Goal: Book appointment/travel/reservation

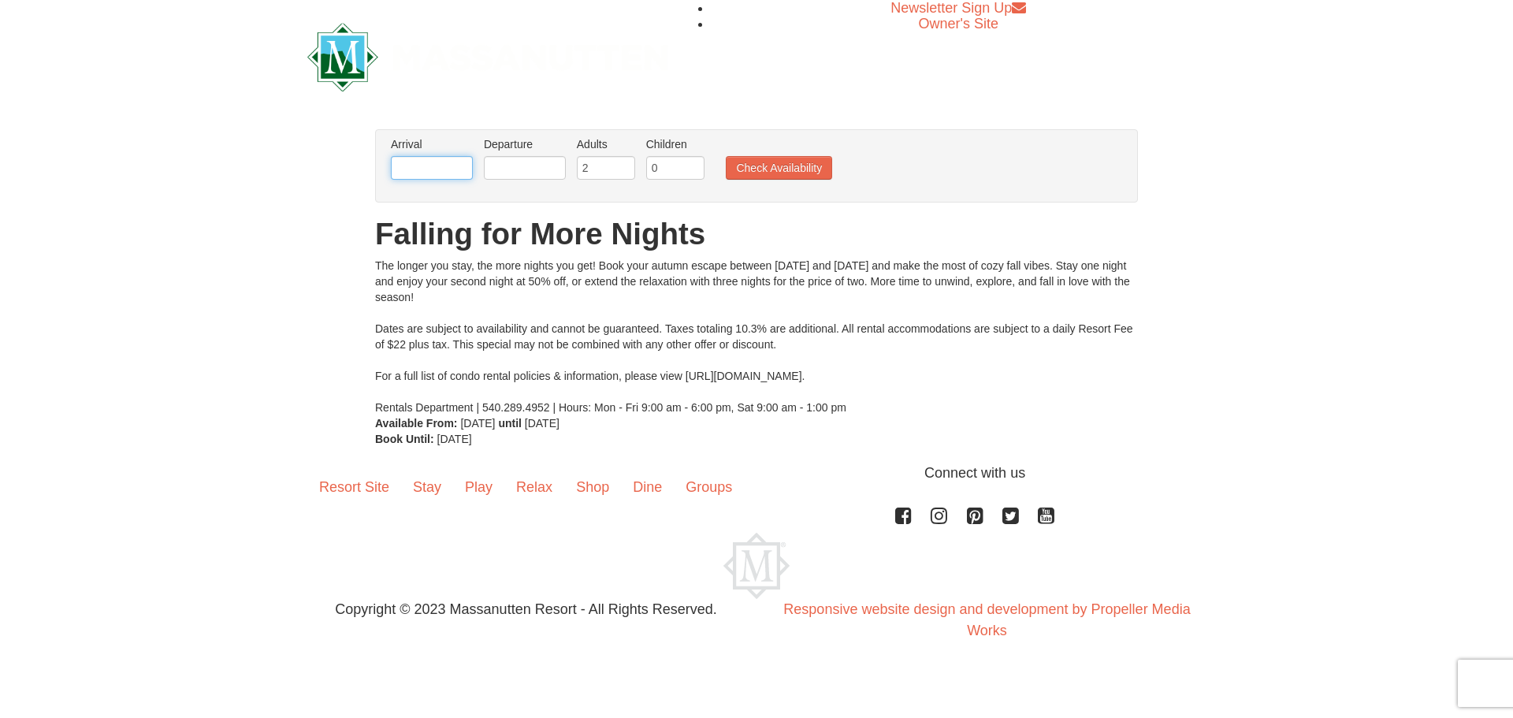
click at [441, 165] on input "text" at bounding box center [432, 168] width 82 height 24
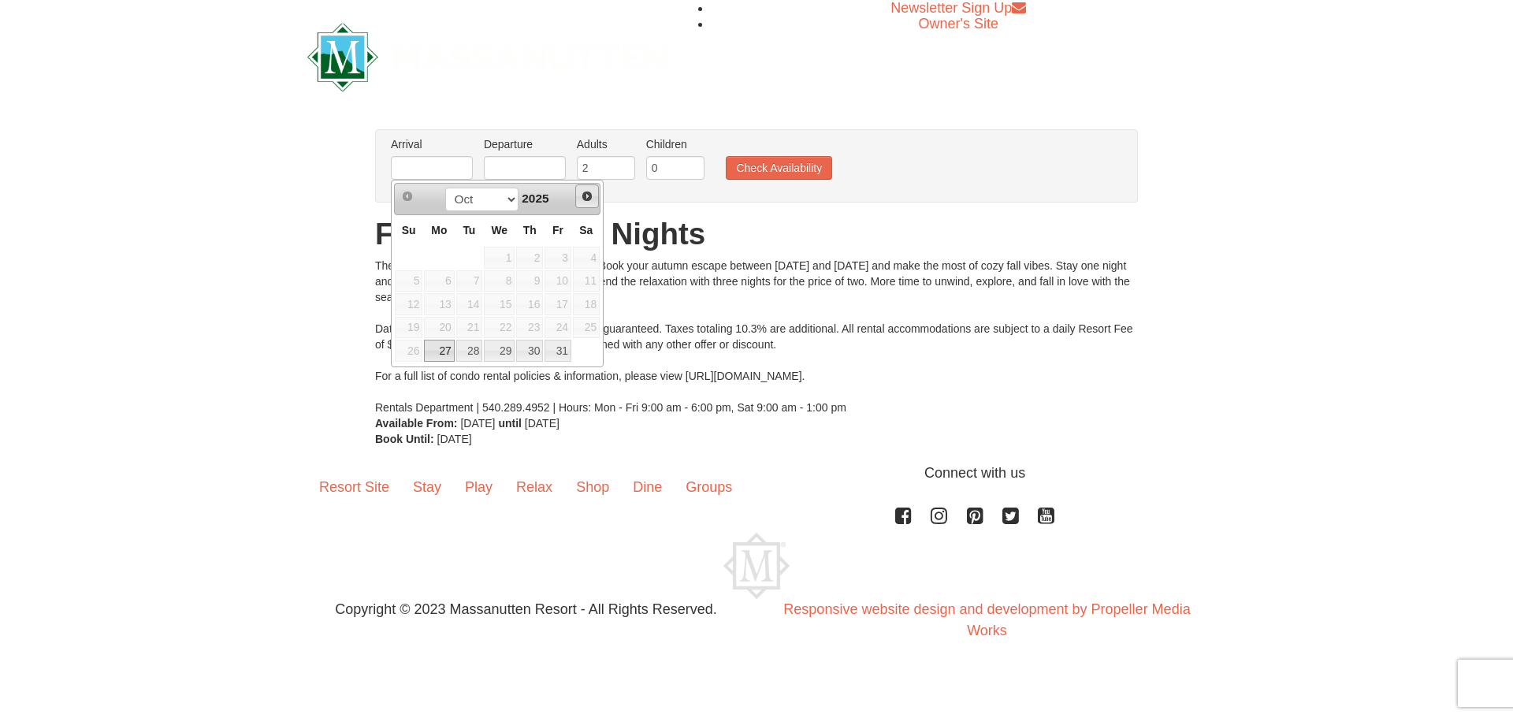
click at [588, 199] on span "Next" at bounding box center [587, 196] width 13 height 13
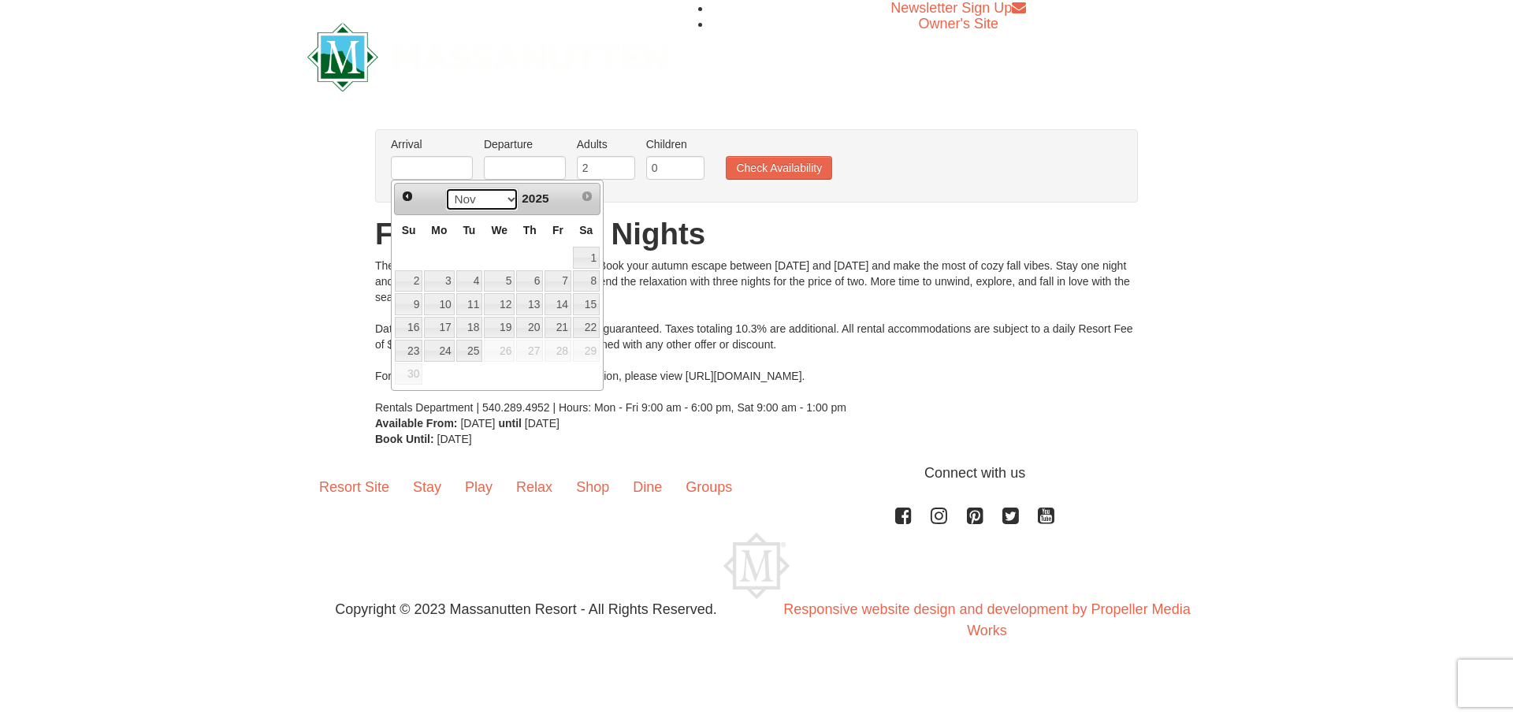
click at [508, 198] on select "Oct Nov" at bounding box center [481, 200] width 73 height 24
click at [561, 329] on link "21" at bounding box center [558, 328] width 27 height 22
type input "[DATE]"
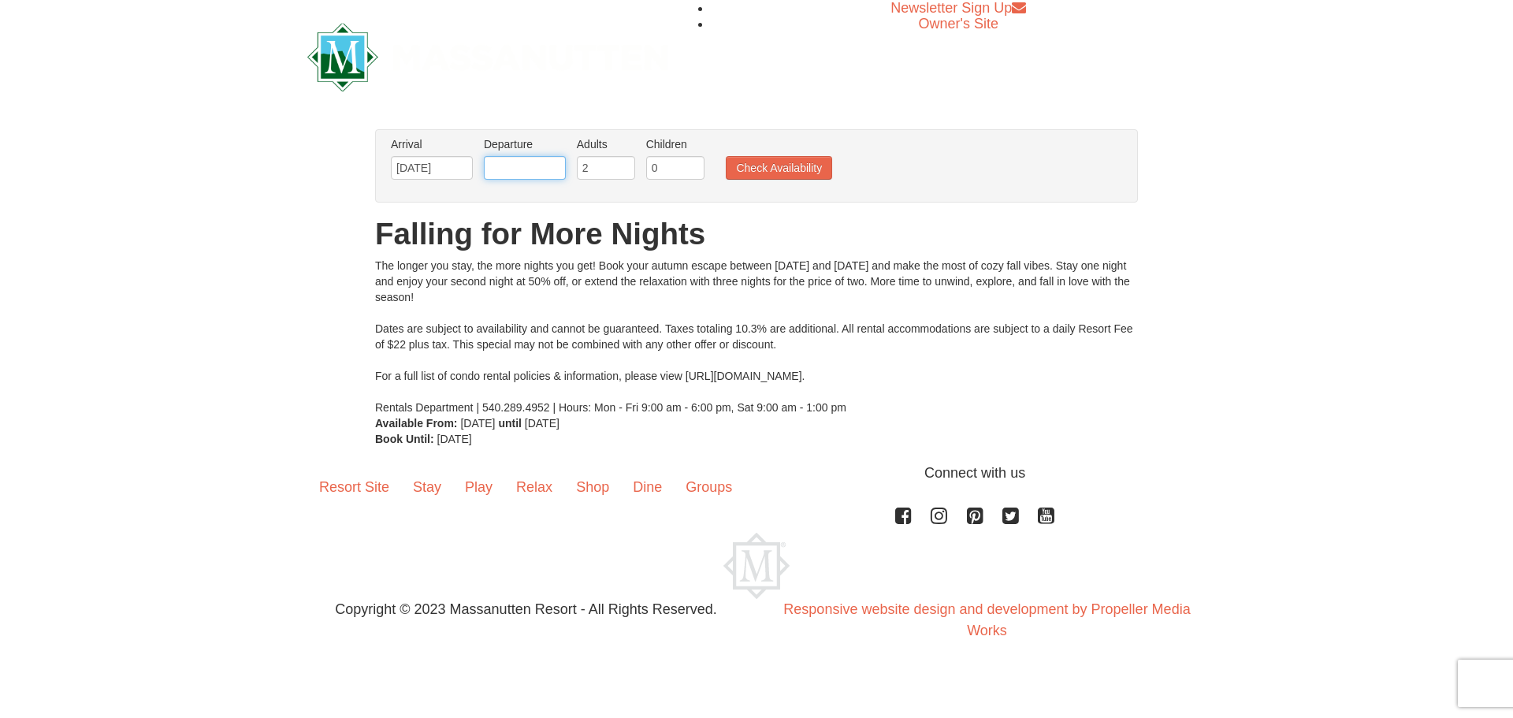
click at [545, 168] on input "text" at bounding box center [525, 168] width 82 height 24
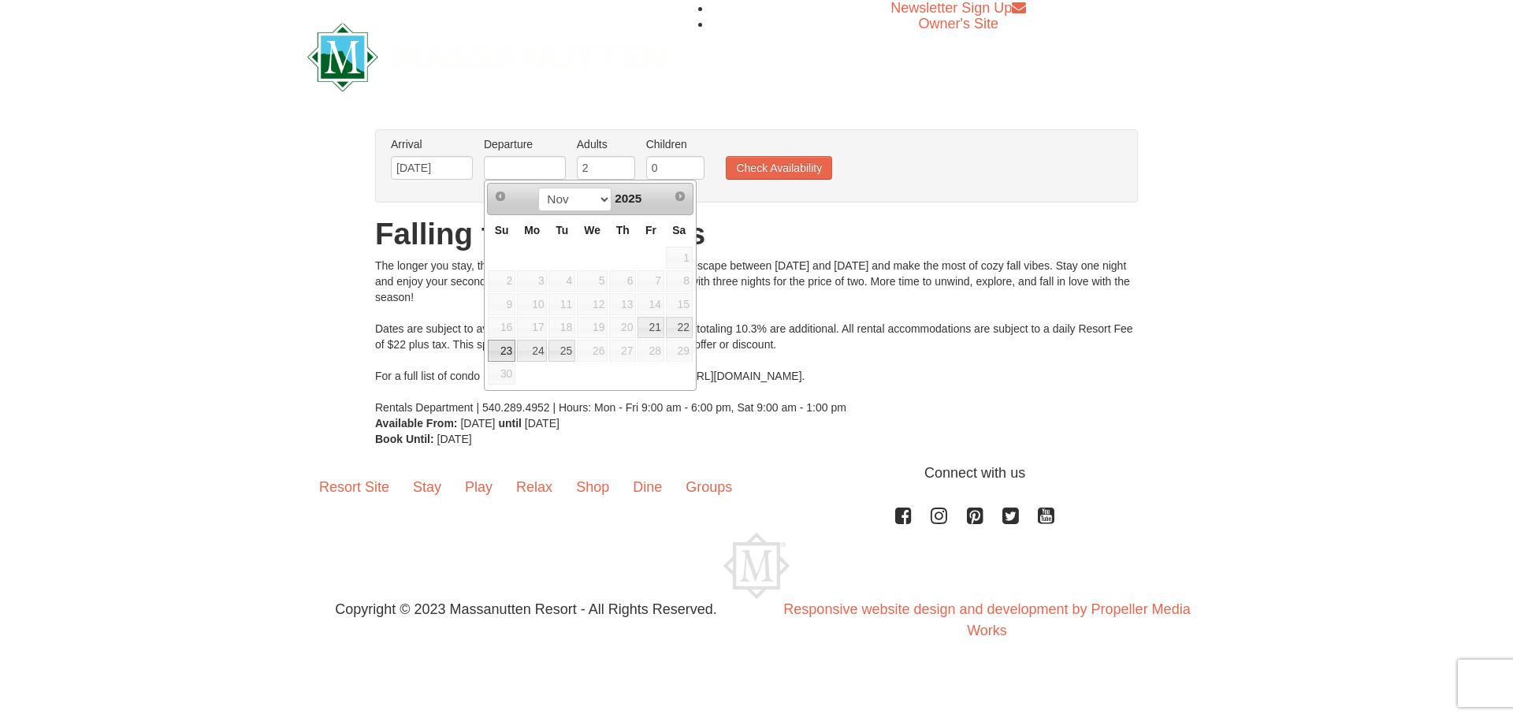
click at [500, 348] on link "23" at bounding box center [502, 351] width 28 height 22
type input "[DATE]"
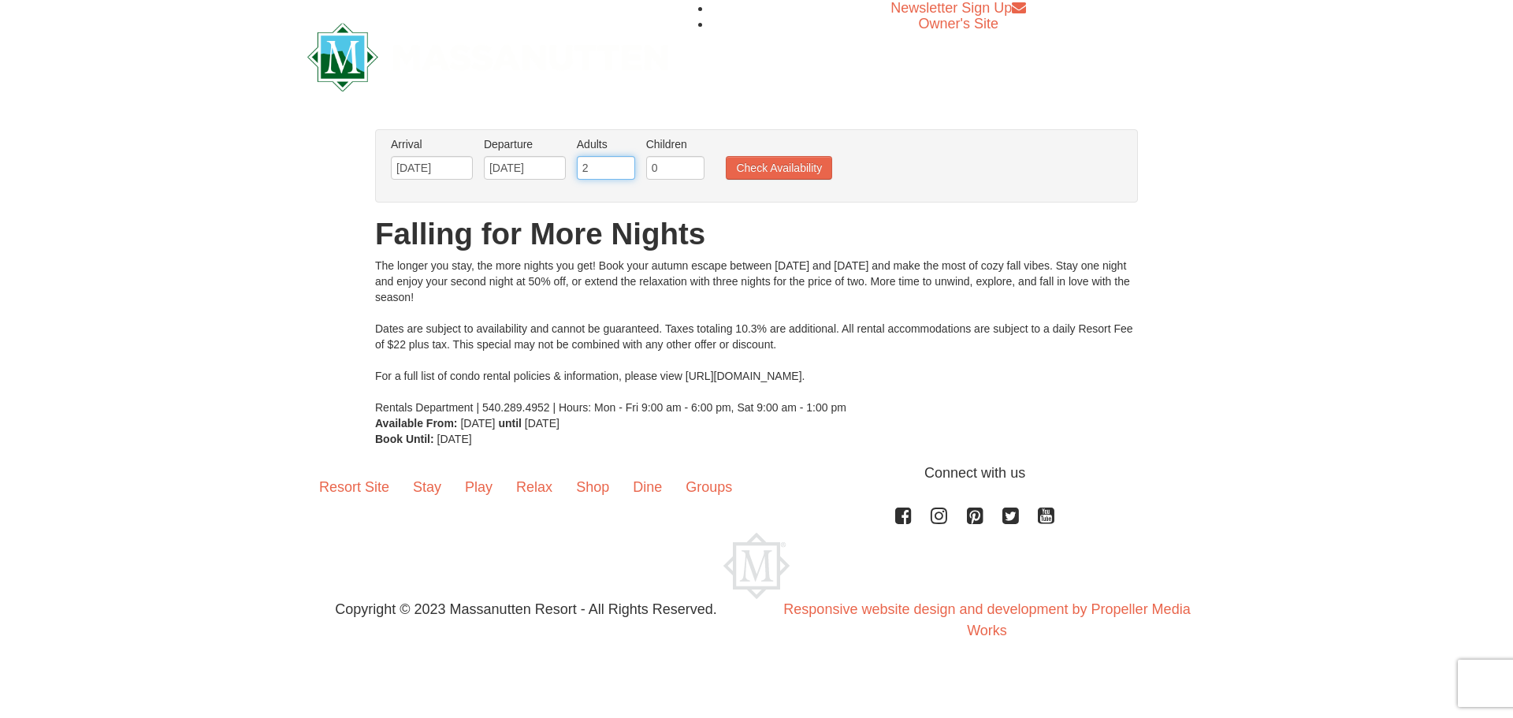
click at [600, 168] on input "2" at bounding box center [606, 168] width 58 height 24
click at [623, 162] on input "3" at bounding box center [606, 168] width 58 height 24
type input "4"
click at [623, 162] on input "4" at bounding box center [606, 168] width 58 height 24
click at [693, 162] on input "1" at bounding box center [675, 168] width 58 height 24
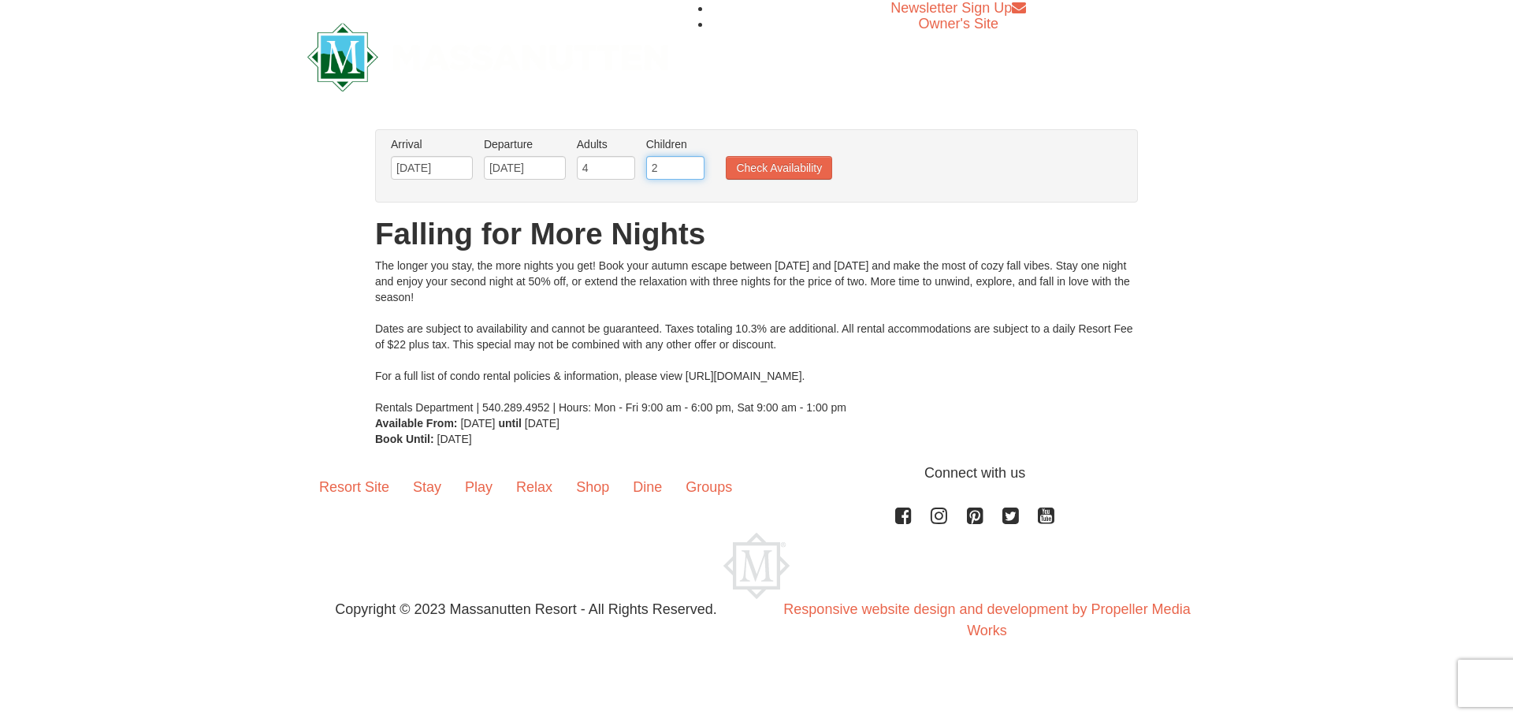
type input "2"
click at [693, 162] on input "2" at bounding box center [675, 168] width 58 height 24
click at [762, 169] on button "Check Availability" at bounding box center [779, 168] width 106 height 24
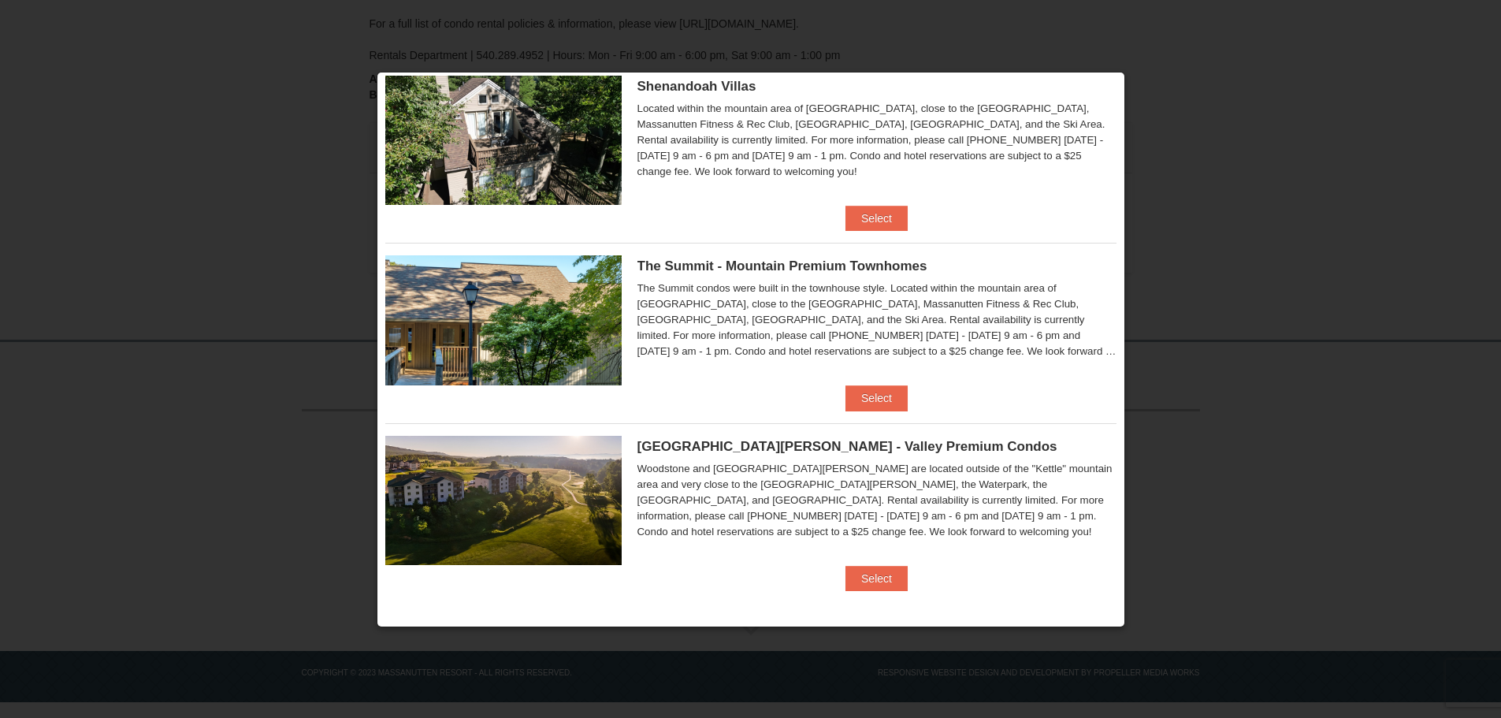
scroll to position [93, 0]
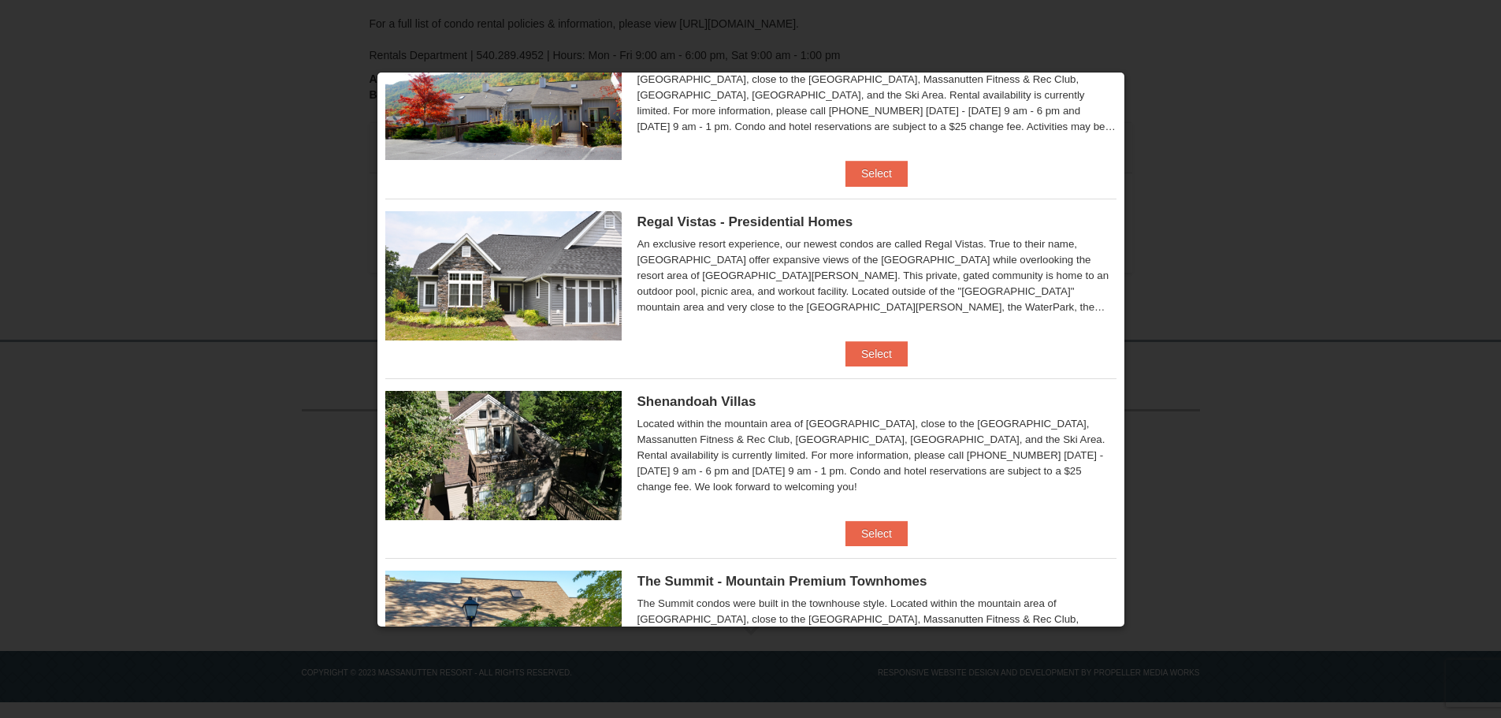
drag, startPoint x: 1202, startPoint y: 86, endPoint x: 1042, endPoint y: 7, distance: 178.4
click at [1181, 71] on div at bounding box center [750, 359] width 1501 height 718
